Goal: Task Accomplishment & Management: Use online tool/utility

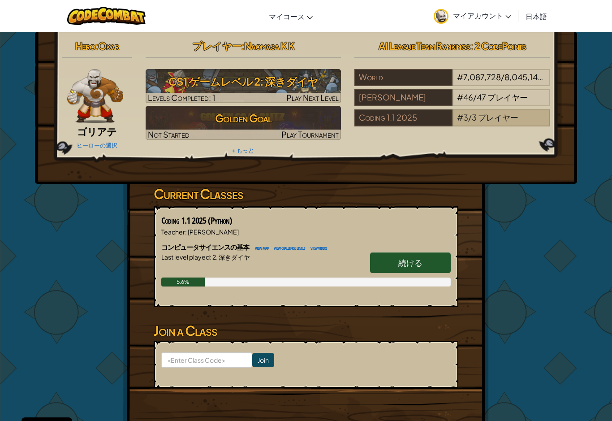
click at [489, 113] on span "プレイヤー" at bounding box center [498, 117] width 40 height 10
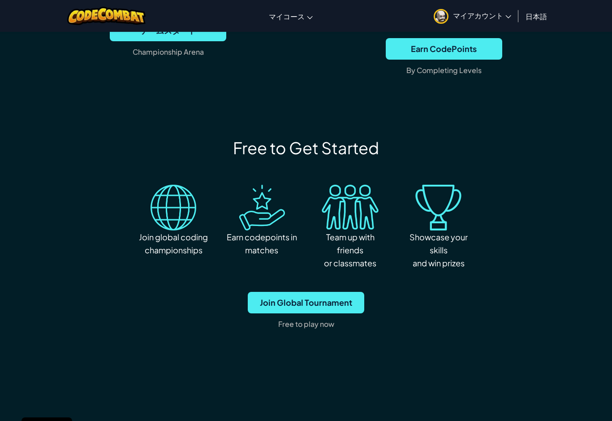
scroll to position [575, 0]
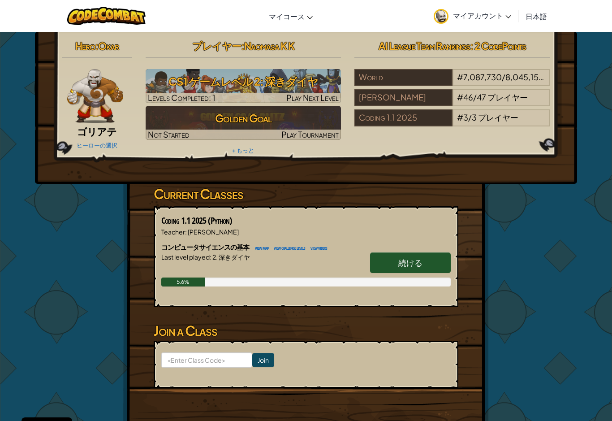
click at [542, 16] on span "日本語" at bounding box center [537, 16] width 22 height 9
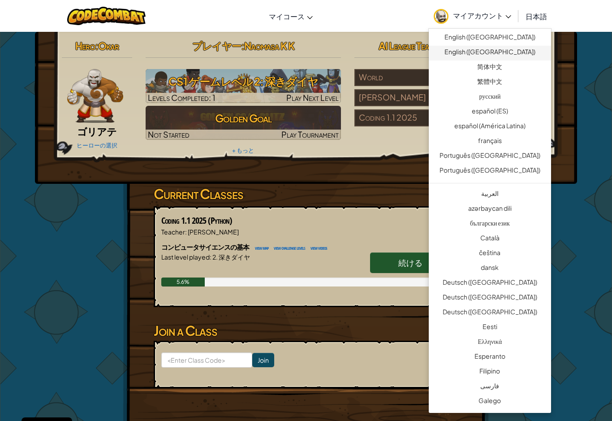
click at [531, 51] on link "English (UK)" at bounding box center [490, 53] width 122 height 15
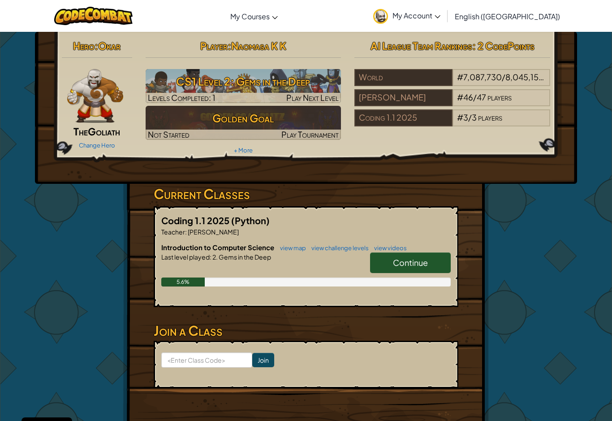
click at [426, 260] on span "Continue" at bounding box center [410, 262] width 35 height 10
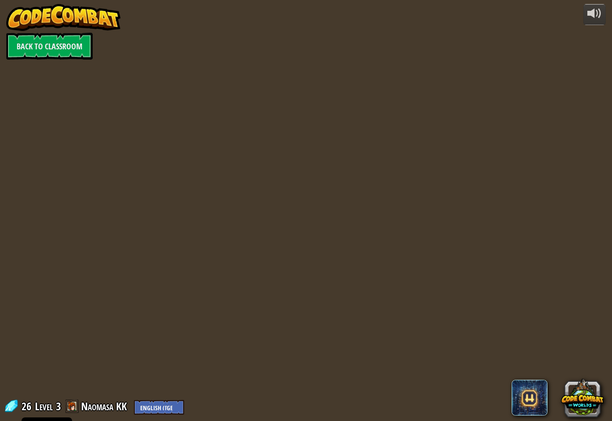
select select "en-GB"
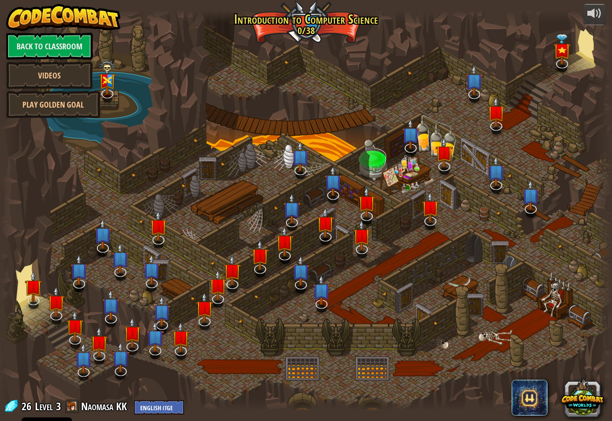
select select "en-GB"
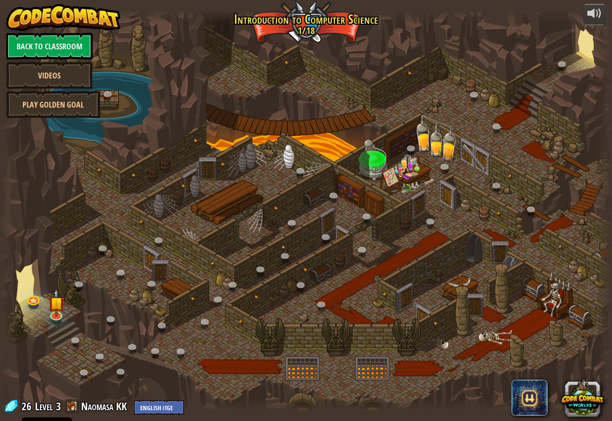
select select "en-GB"
click at [61, 322] on div at bounding box center [306, 210] width 612 height 400
click at [56, 313] on img at bounding box center [56, 296] width 16 height 37
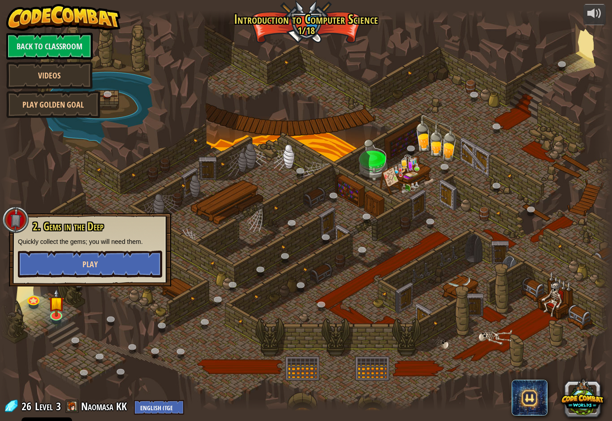
click at [59, 262] on button "Play" at bounding box center [90, 264] width 144 height 27
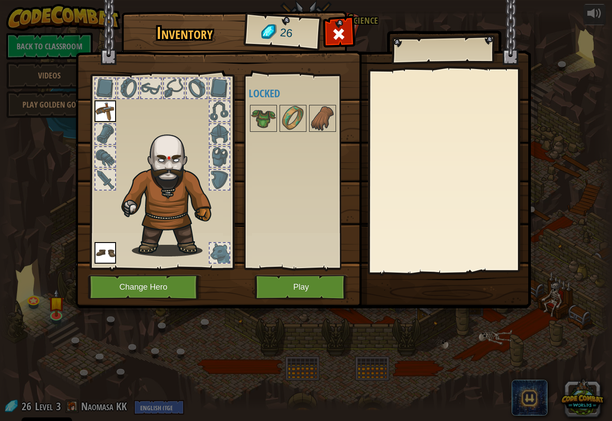
click at [294, 292] on button "Play" at bounding box center [302, 287] width 94 height 25
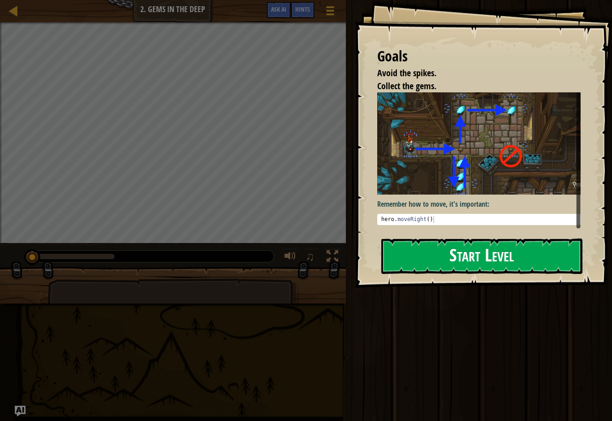
click at [525, 251] on button "Start Level" at bounding box center [482, 256] width 201 height 35
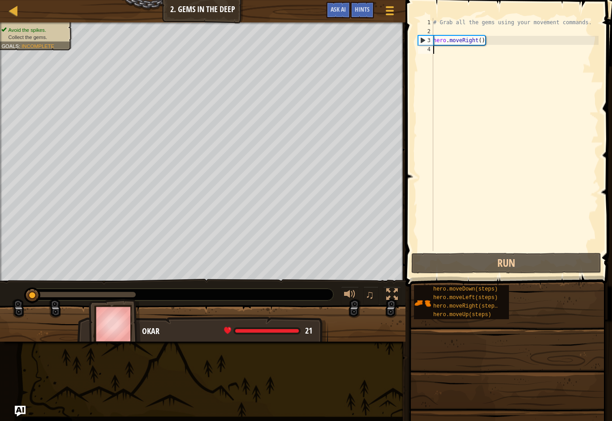
type textarea "h"
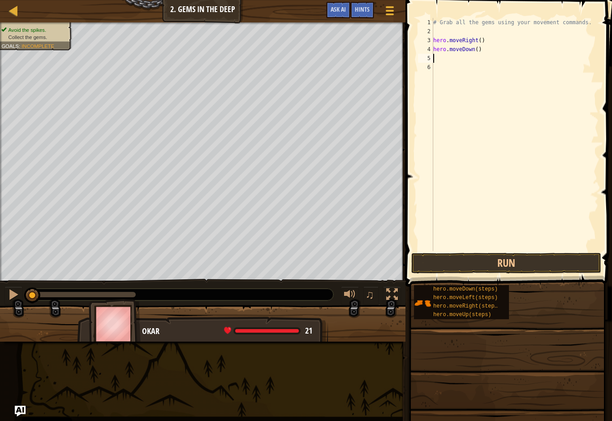
type textarea "h"
click at [541, 256] on button "Run" at bounding box center [507, 263] width 190 height 21
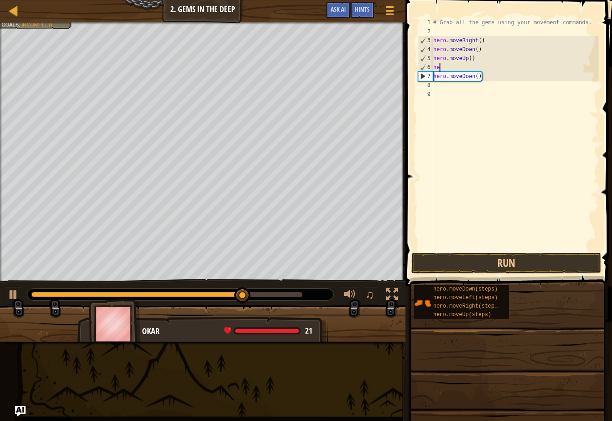
type textarea "h"
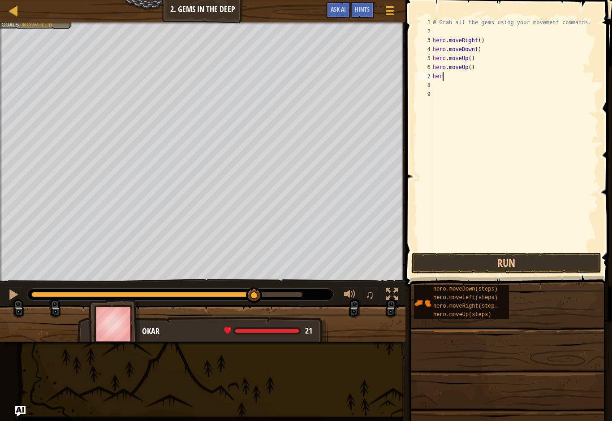
type textarea "h"
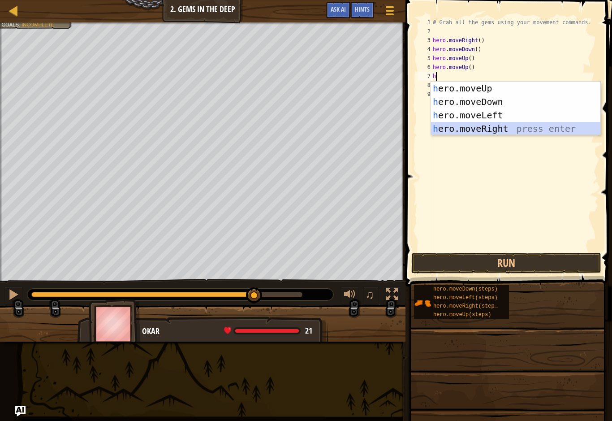
click at [500, 126] on div "h ero.moveUp press enter h ero.moveDown press enter h ero.moveLeft press enter …" at bounding box center [515, 122] width 169 height 81
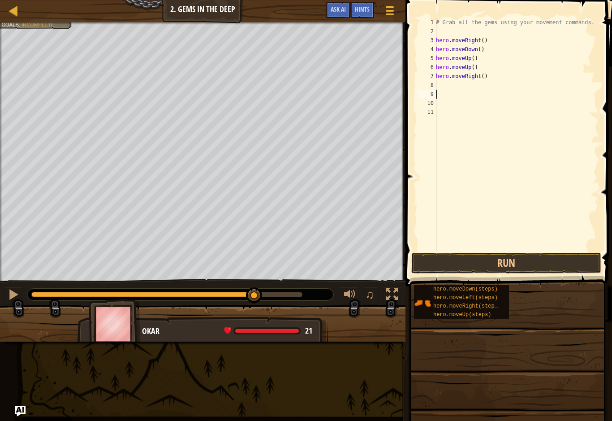
click at [437, 82] on div "# Grab all the gems using your movement commands. hero . moveRight ( ) hero . m…" at bounding box center [516, 143] width 165 height 251
type textarea "h"
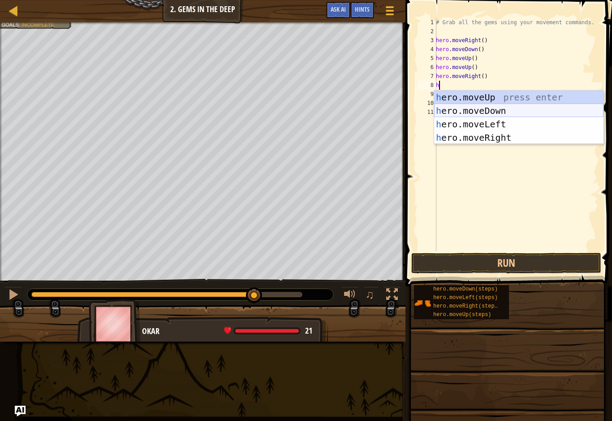
click at [466, 113] on div "h ero.moveUp press enter h ero.moveDown press enter h ero.moveLeft press enter …" at bounding box center [518, 131] width 169 height 81
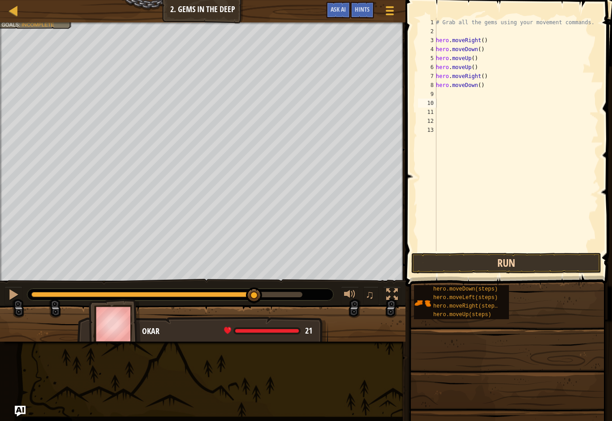
click at [465, 262] on button "Run" at bounding box center [507, 263] width 190 height 21
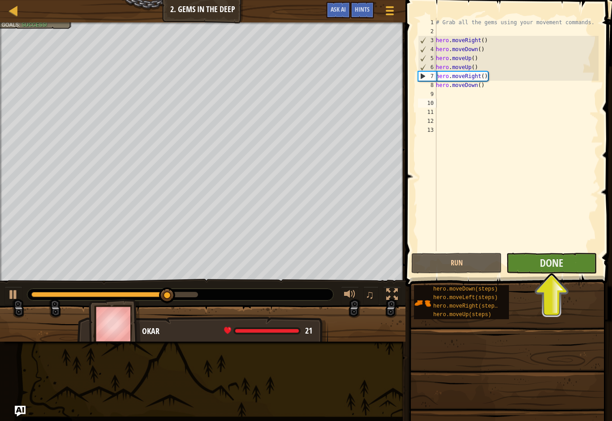
click at [573, 272] on button "Done" at bounding box center [552, 263] width 91 height 21
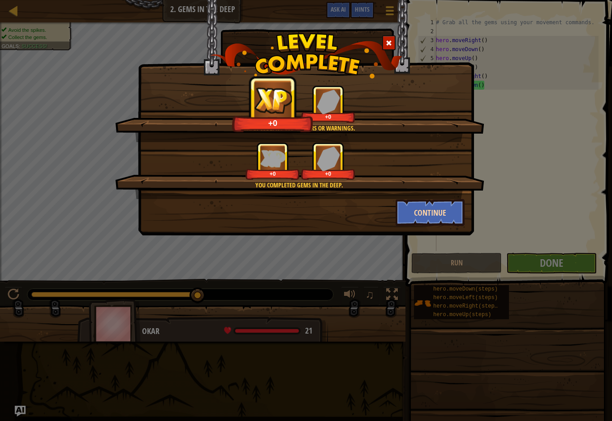
click at [431, 212] on button "Continue" at bounding box center [430, 212] width 69 height 27
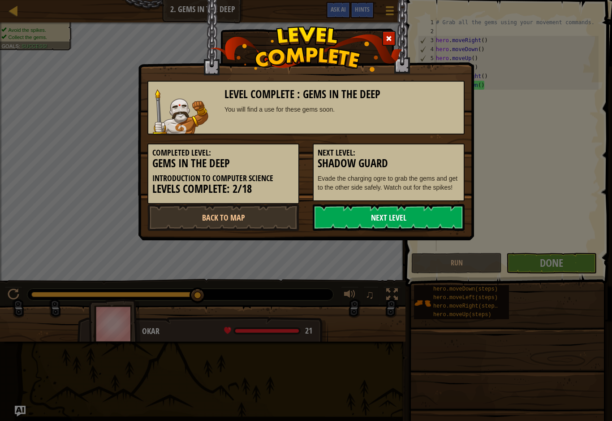
click at [420, 221] on link "Next Level" at bounding box center [389, 217] width 152 height 27
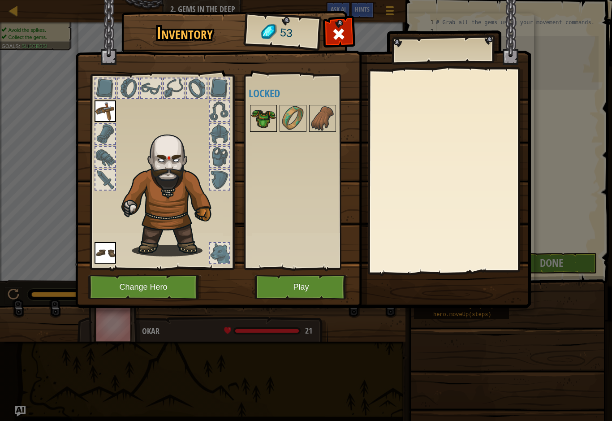
click at [262, 118] on img at bounding box center [263, 118] width 25 height 25
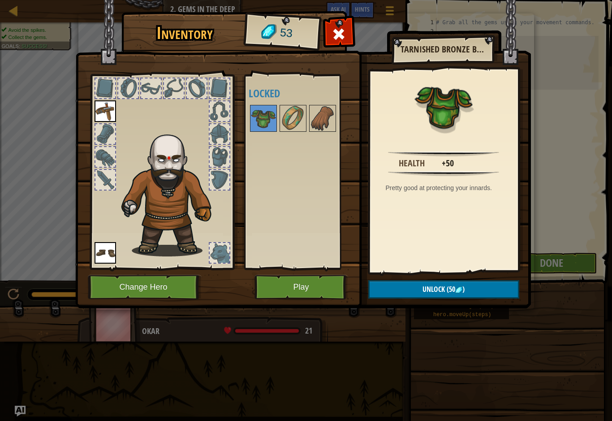
click at [406, 308] on img at bounding box center [303, 145] width 456 height 325
click at [285, 299] on button "Play" at bounding box center [302, 287] width 94 height 25
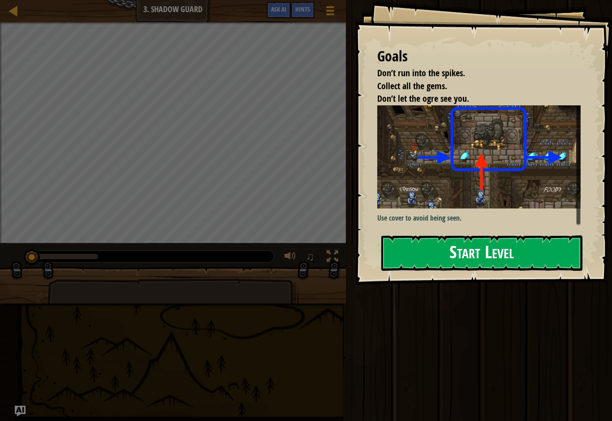
click at [410, 247] on button "Start Level" at bounding box center [482, 252] width 201 height 35
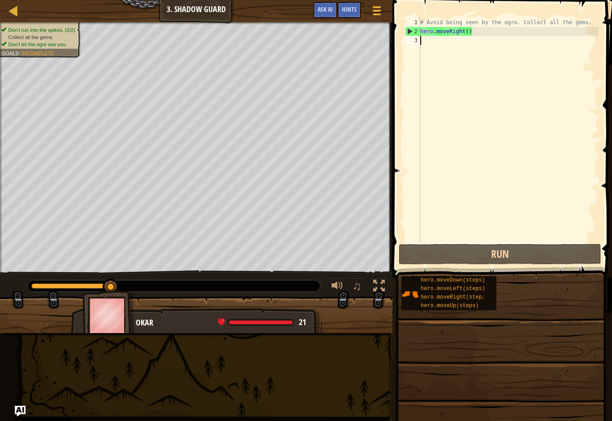
type textarea "h"
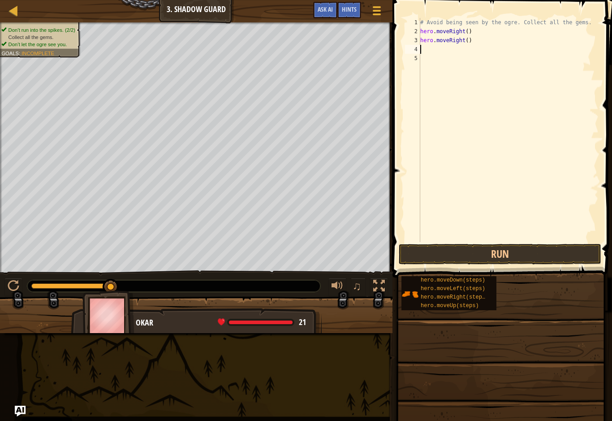
type textarea "h"
click at [557, 252] on button "Run" at bounding box center [500, 254] width 203 height 21
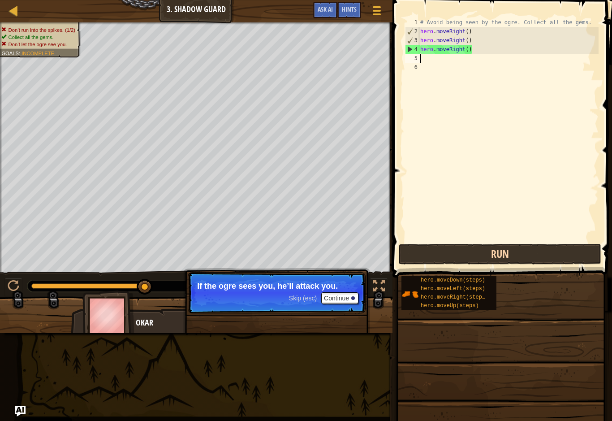
click at [508, 253] on button "Run" at bounding box center [500, 254] width 203 height 21
click at [508, 254] on button "Run" at bounding box center [500, 254] width 203 height 21
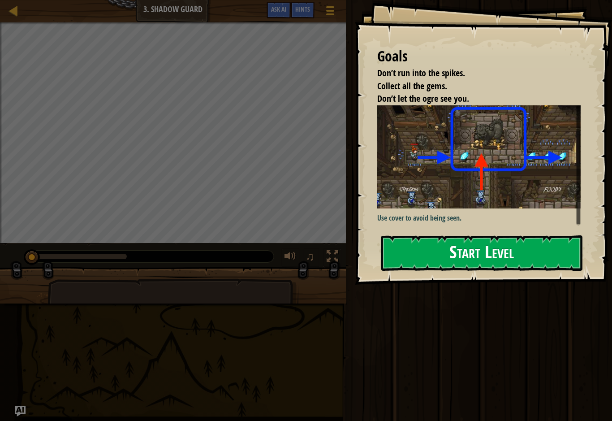
click at [489, 249] on button "Start Level" at bounding box center [482, 252] width 201 height 35
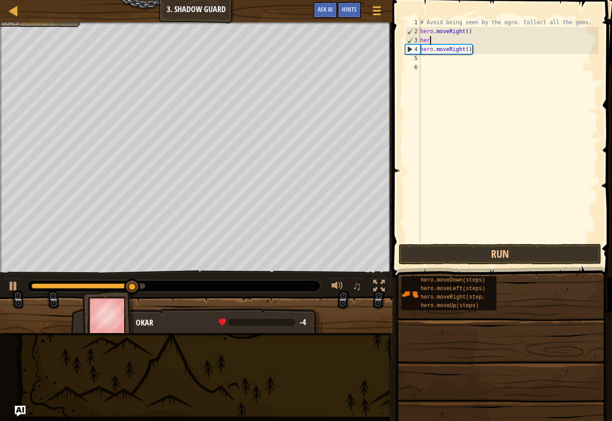
type textarea "h"
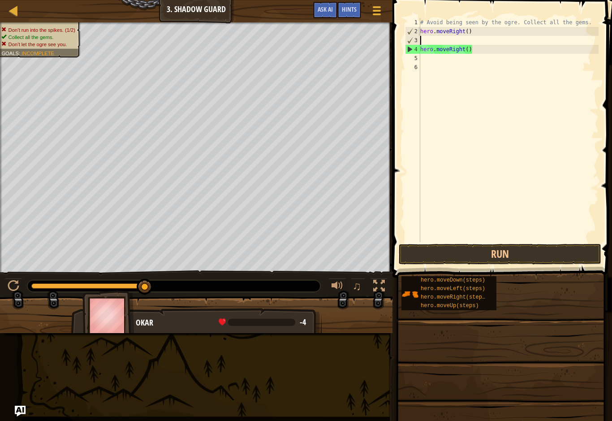
type textarea "h"
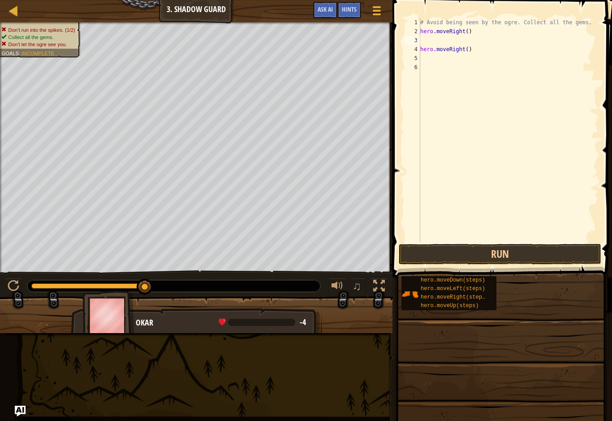
scroll to position [4, 0]
type textarea "h"
type textarea "hero.moveRight()"
click at [547, 260] on button "Run" at bounding box center [500, 254] width 203 height 21
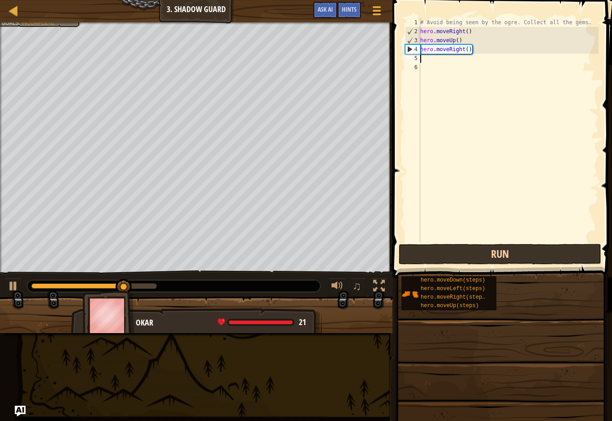
type textarea "h"
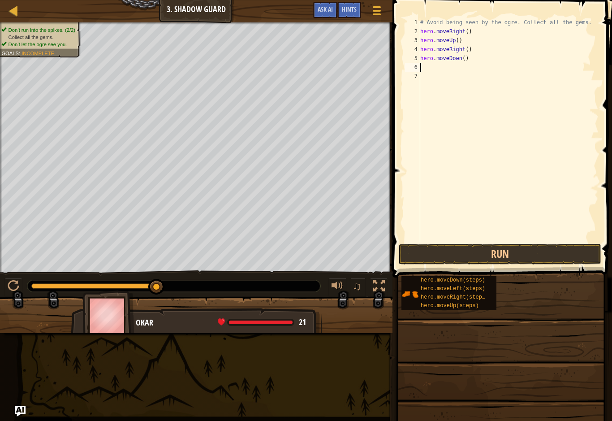
type textarea "h"
click at [525, 260] on button "Run" at bounding box center [500, 254] width 203 height 21
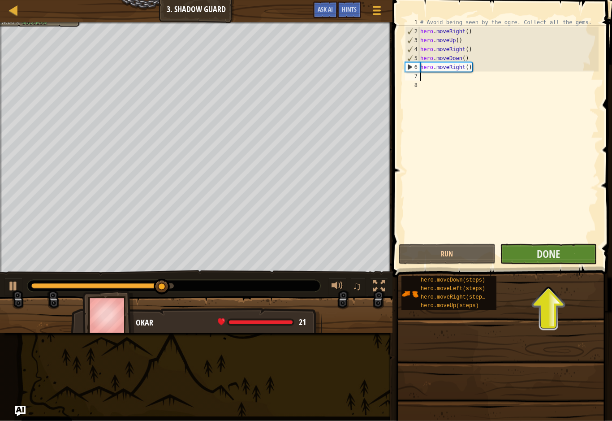
click at [562, 256] on button "Done" at bounding box center [548, 254] width 97 height 21
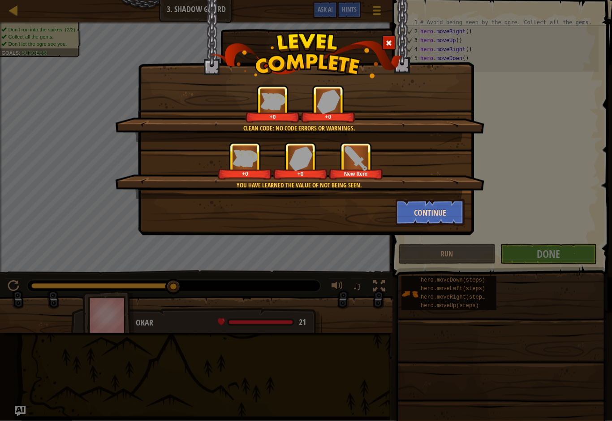
click at [444, 214] on button "Continue" at bounding box center [430, 212] width 69 height 27
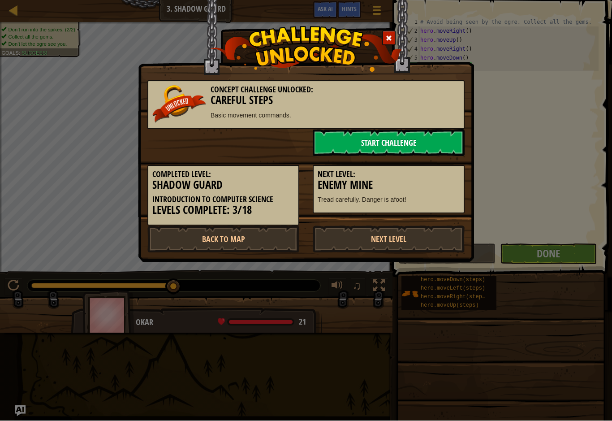
click at [420, 148] on link "Start Challenge" at bounding box center [389, 143] width 152 height 27
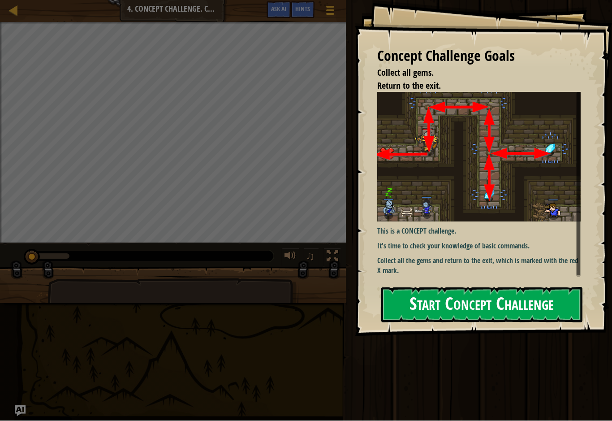
click at [539, 299] on button "Start Concept Challenge" at bounding box center [482, 304] width 201 height 35
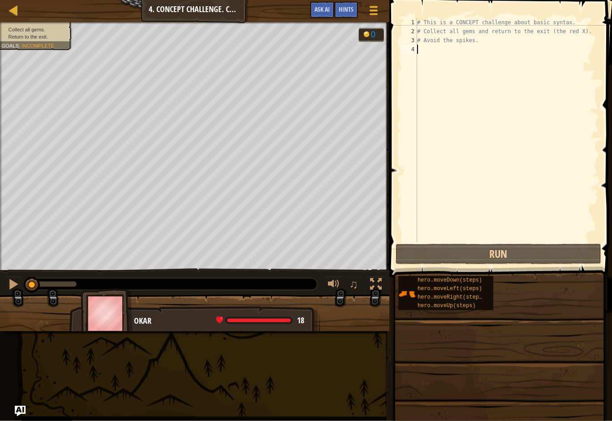
type textarea "h"
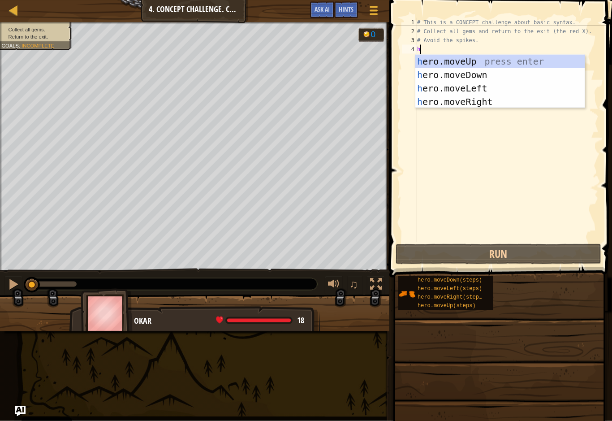
scroll to position [4, 0]
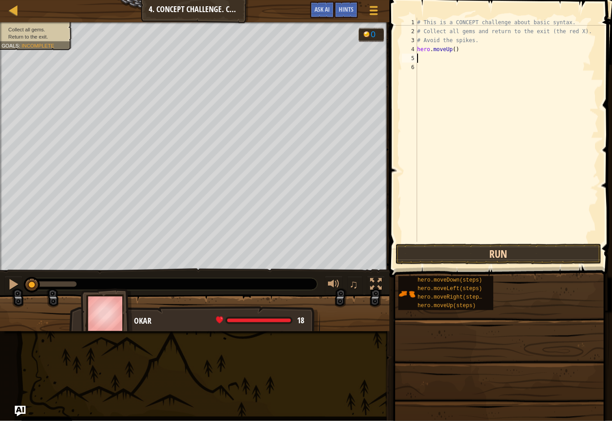
click at [540, 251] on button "Run" at bounding box center [499, 254] width 206 height 21
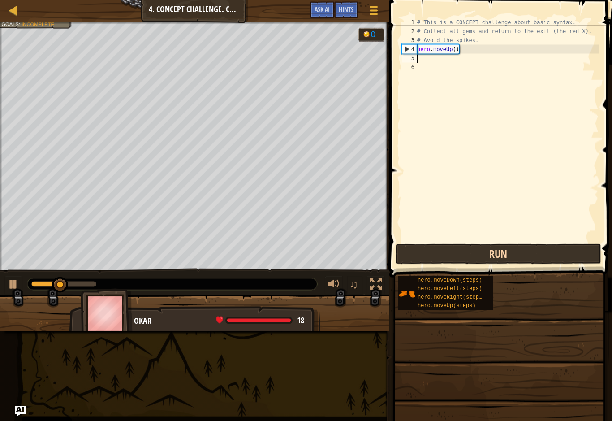
type textarea "h"
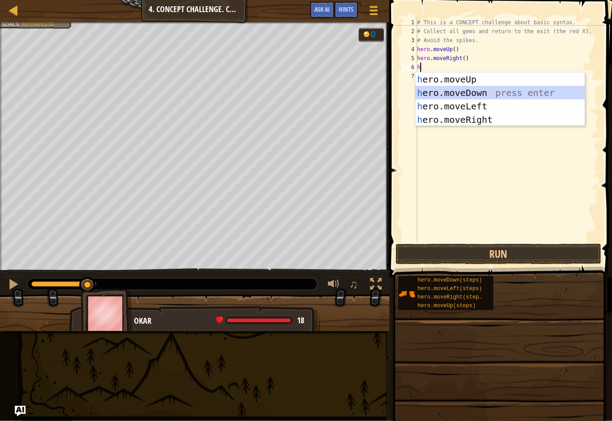
click at [484, 92] on div "h ero.moveUp press enter h ero.moveDown press enter h ero.moveLeft press enter …" at bounding box center [500, 113] width 169 height 81
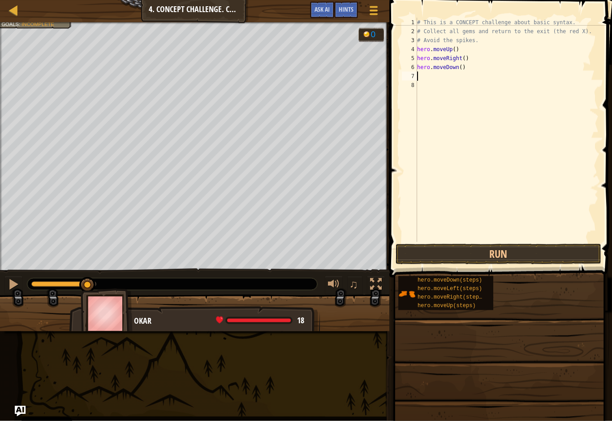
type textarea "h"
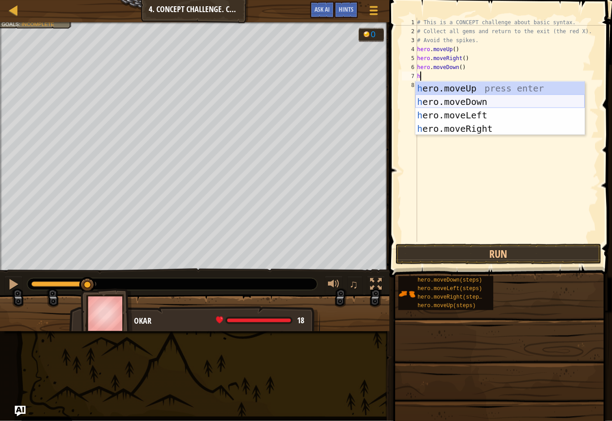
click at [452, 105] on div "h ero.moveUp press enter h ero.moveDown press enter h ero.moveLeft press enter …" at bounding box center [500, 122] width 169 height 81
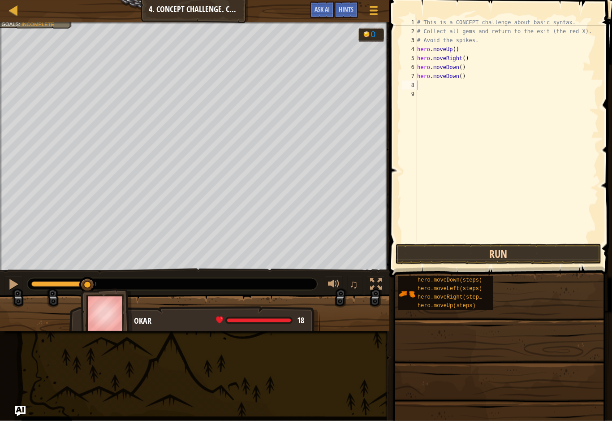
click at [442, 255] on button "Run" at bounding box center [499, 254] width 206 height 21
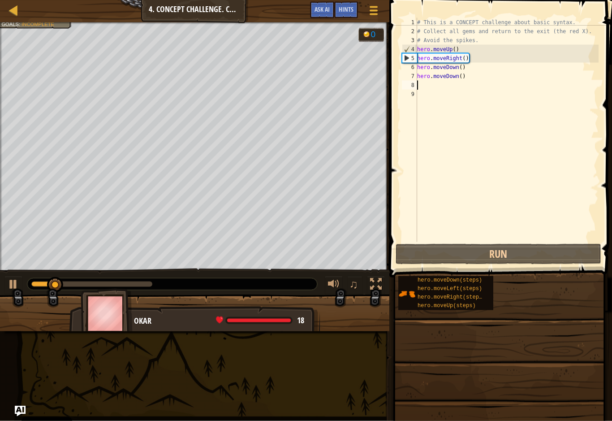
type textarea "h"
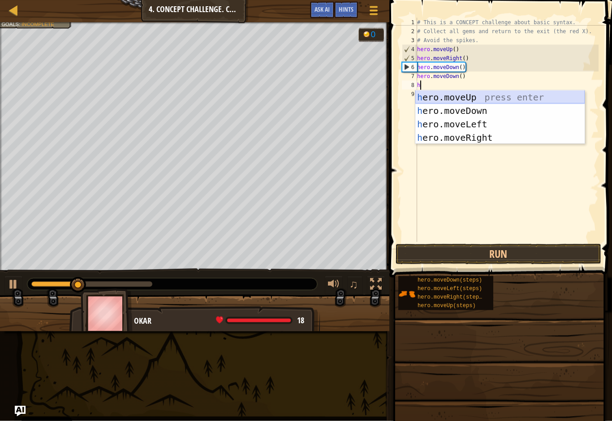
click at [437, 100] on div "h ero.moveUp press enter h ero.moveDown press enter h ero.moveLeft press enter …" at bounding box center [500, 131] width 169 height 81
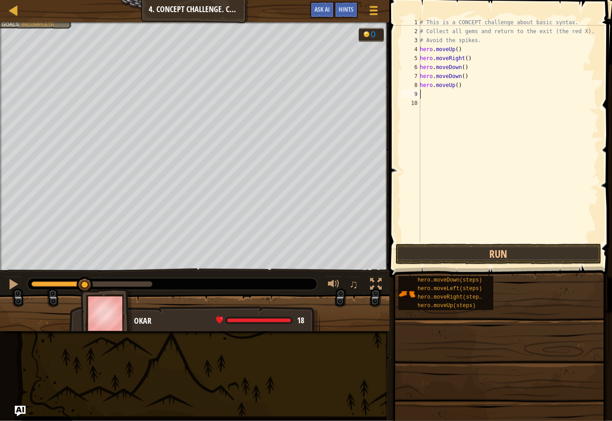
type textarea "h"
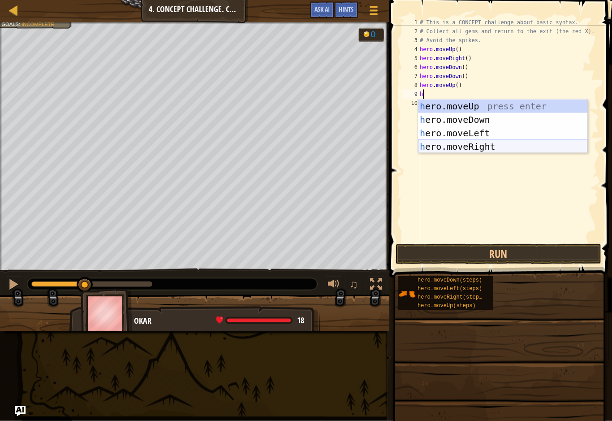
click at [450, 151] on div "h ero.moveUp press enter h ero.moveDown press enter h ero.moveLeft press enter …" at bounding box center [502, 140] width 169 height 81
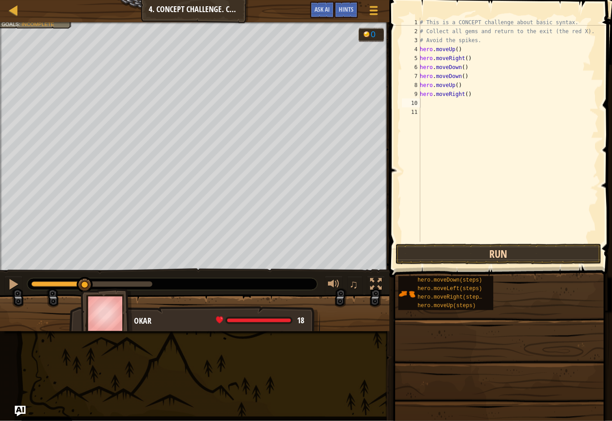
click at [427, 257] on button "Run" at bounding box center [499, 254] width 206 height 21
